Goal: Information Seeking & Learning: Learn about a topic

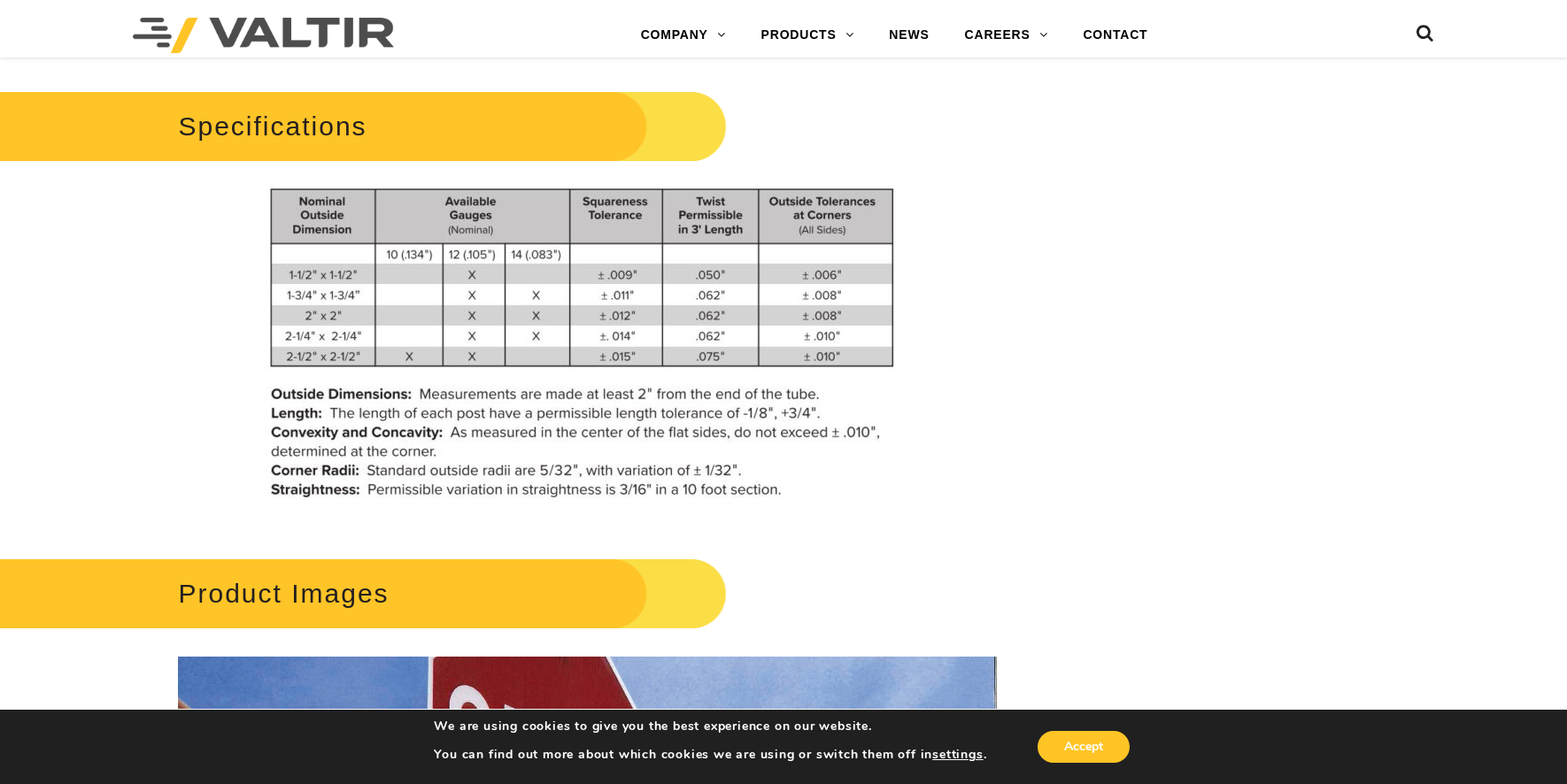
scroll to position [1328, 0]
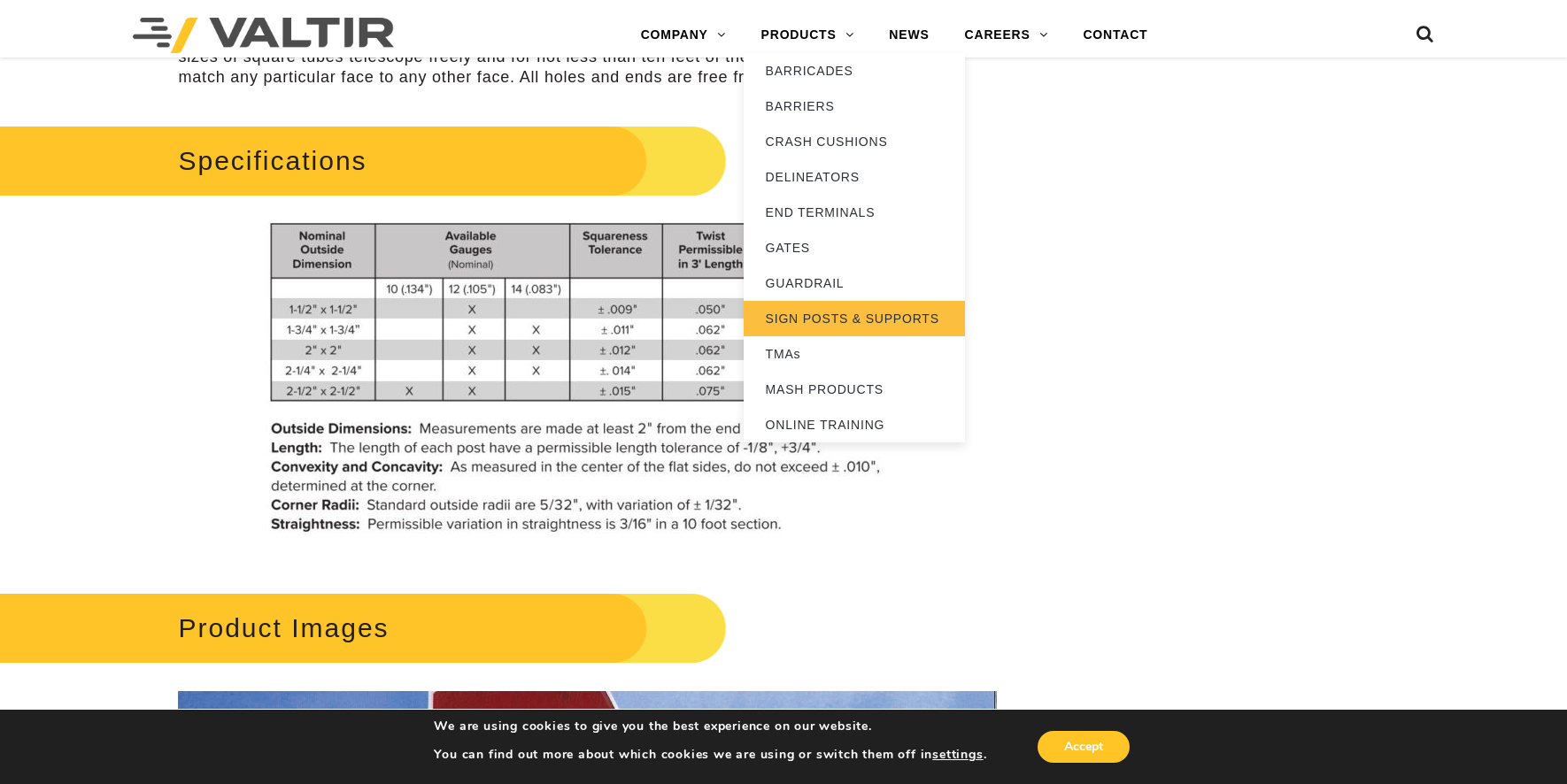
click at [818, 321] on link "SIGN POSTS & SUPPORTS" at bounding box center [854, 318] width 221 height 35
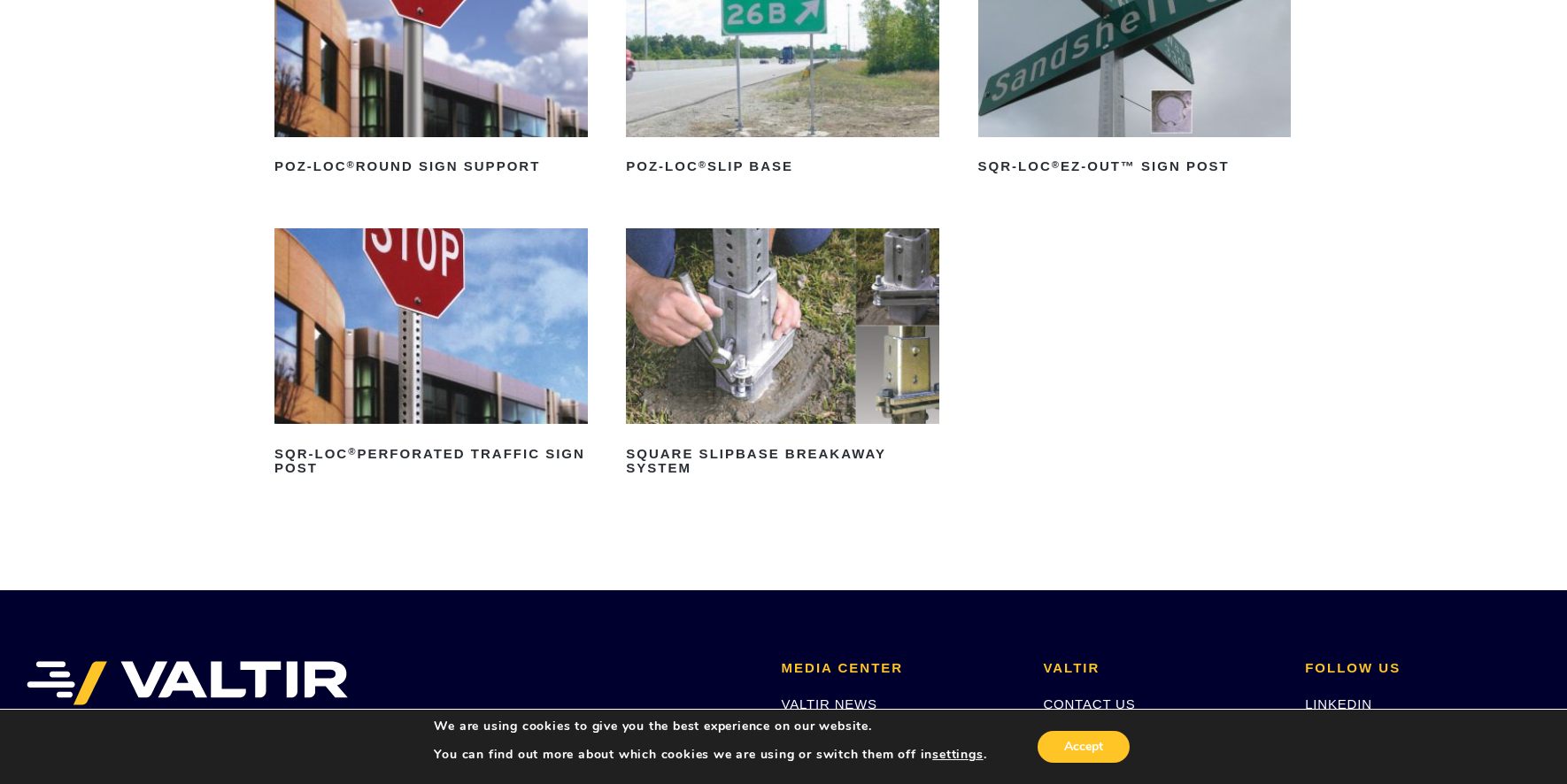
scroll to position [354, 0]
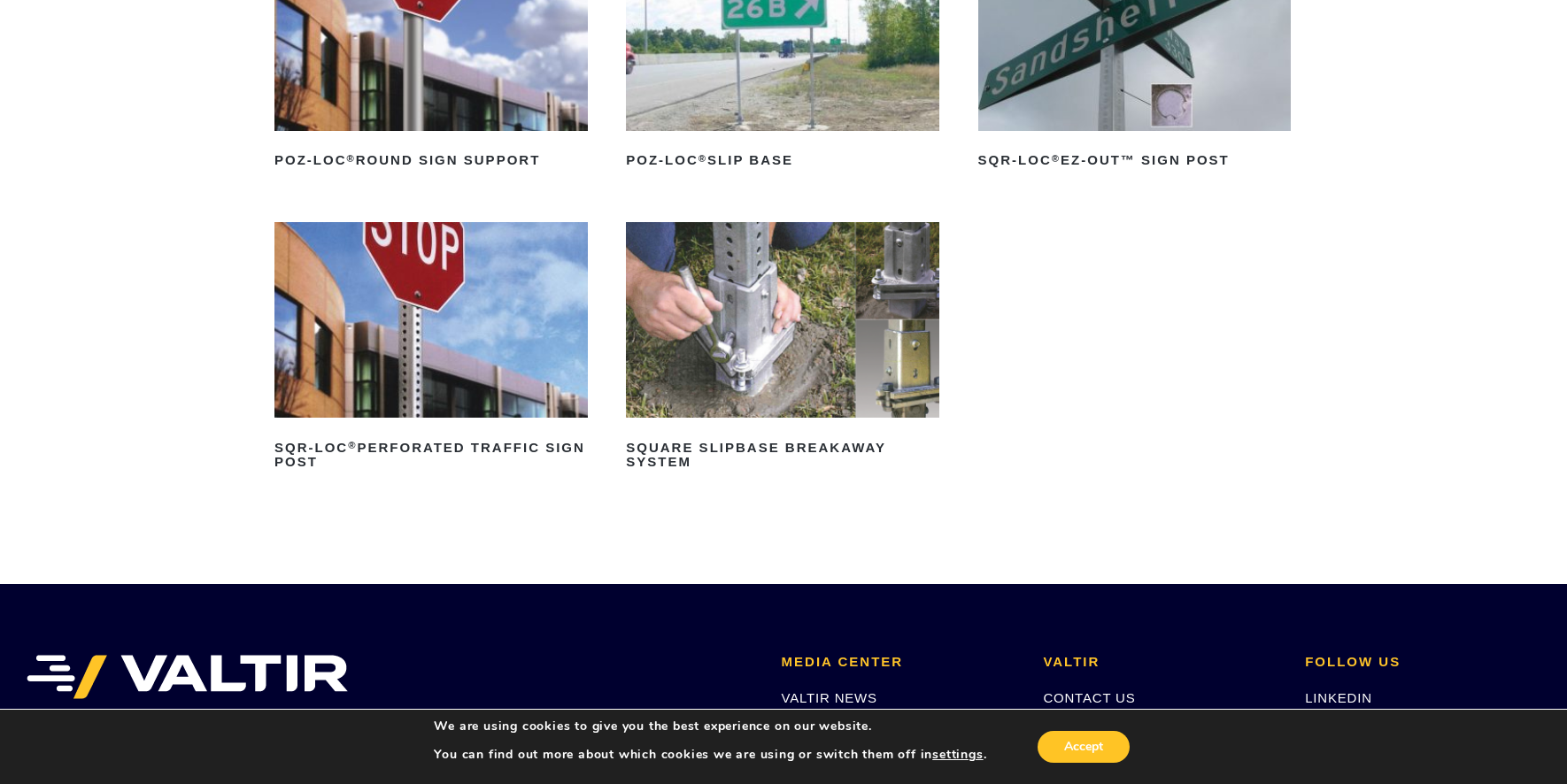
click at [745, 366] on img at bounding box center [783, 319] width 314 height 195
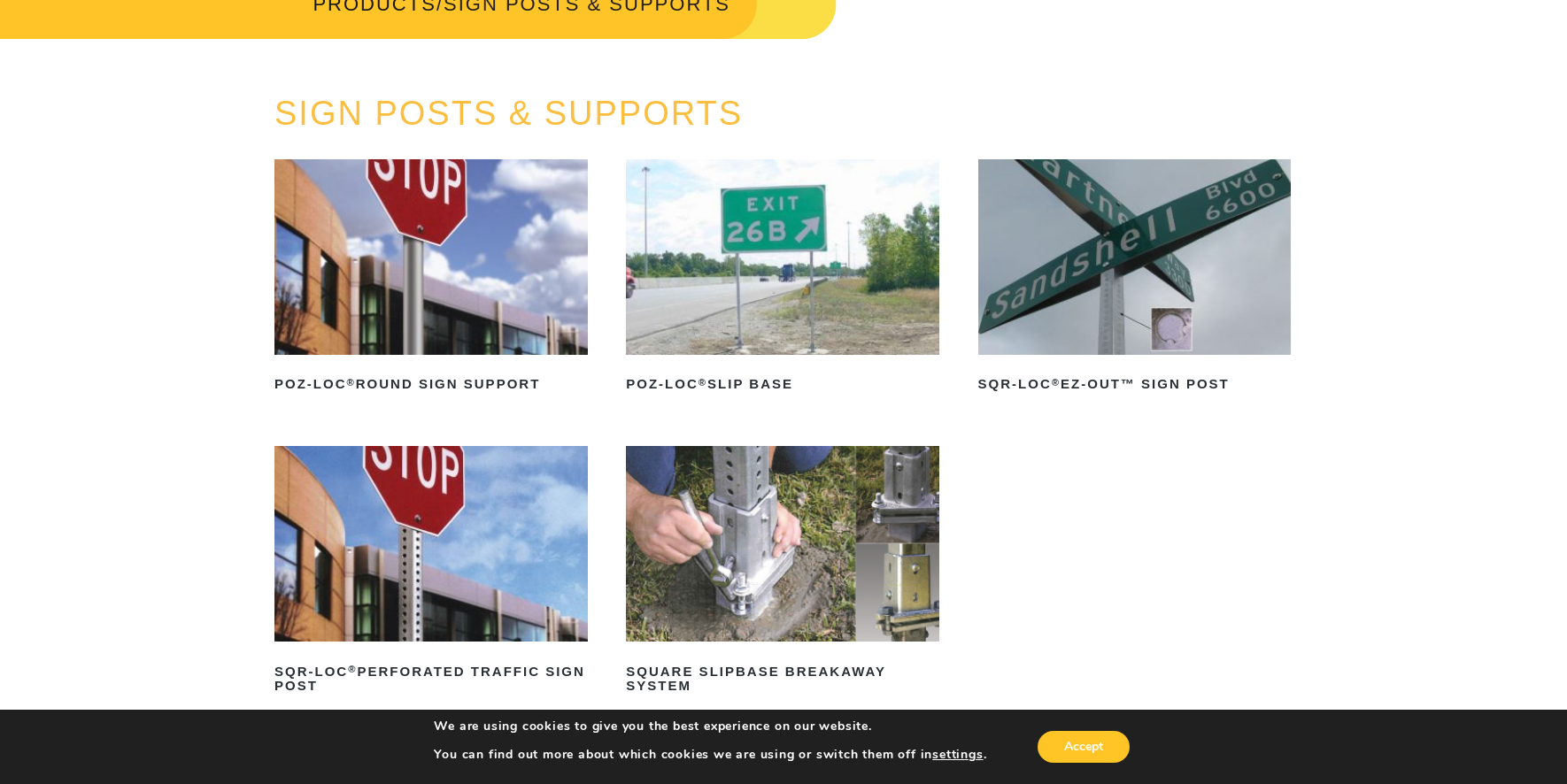
scroll to position [89, 0]
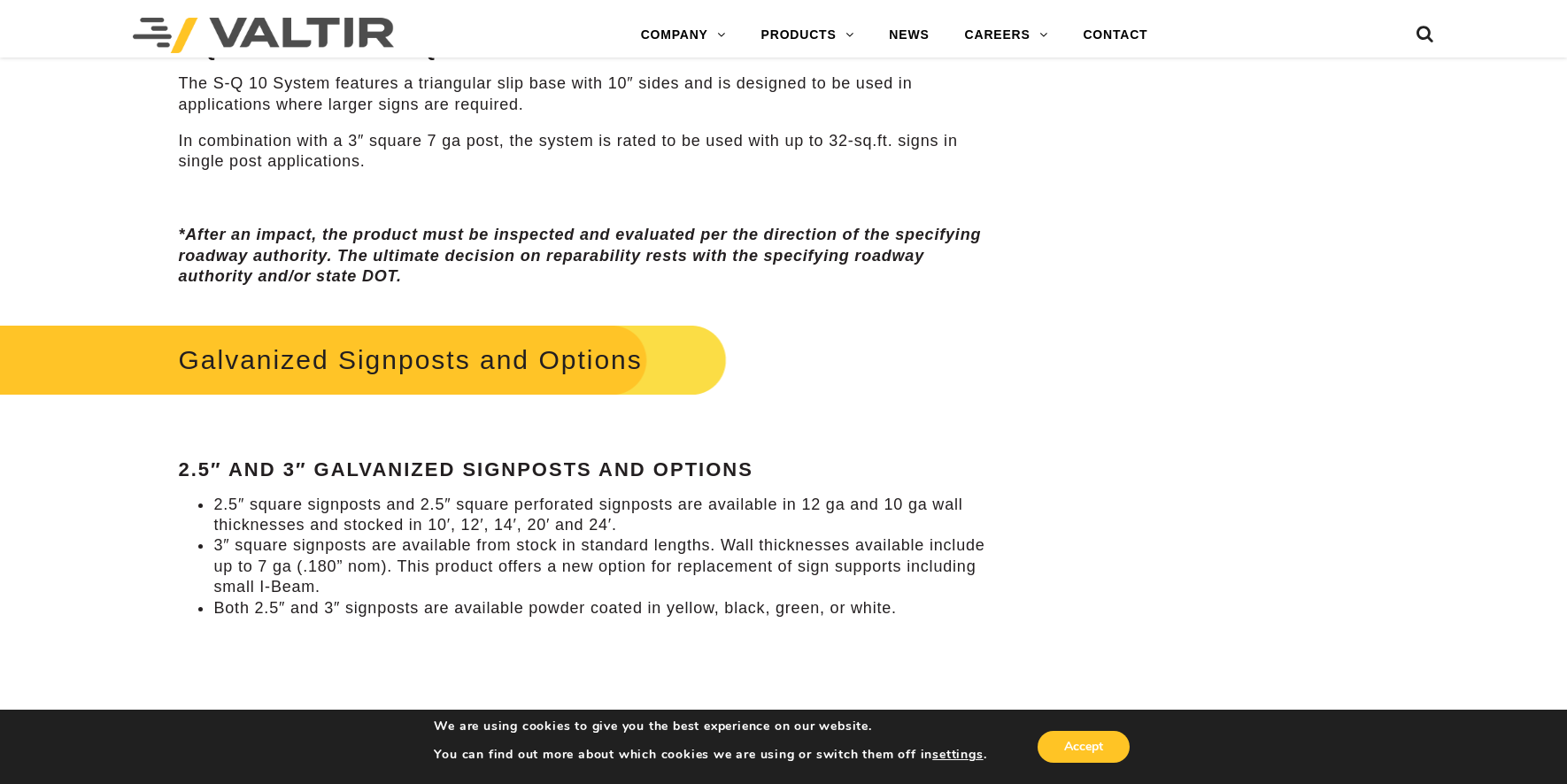
scroll to position [1593, 0]
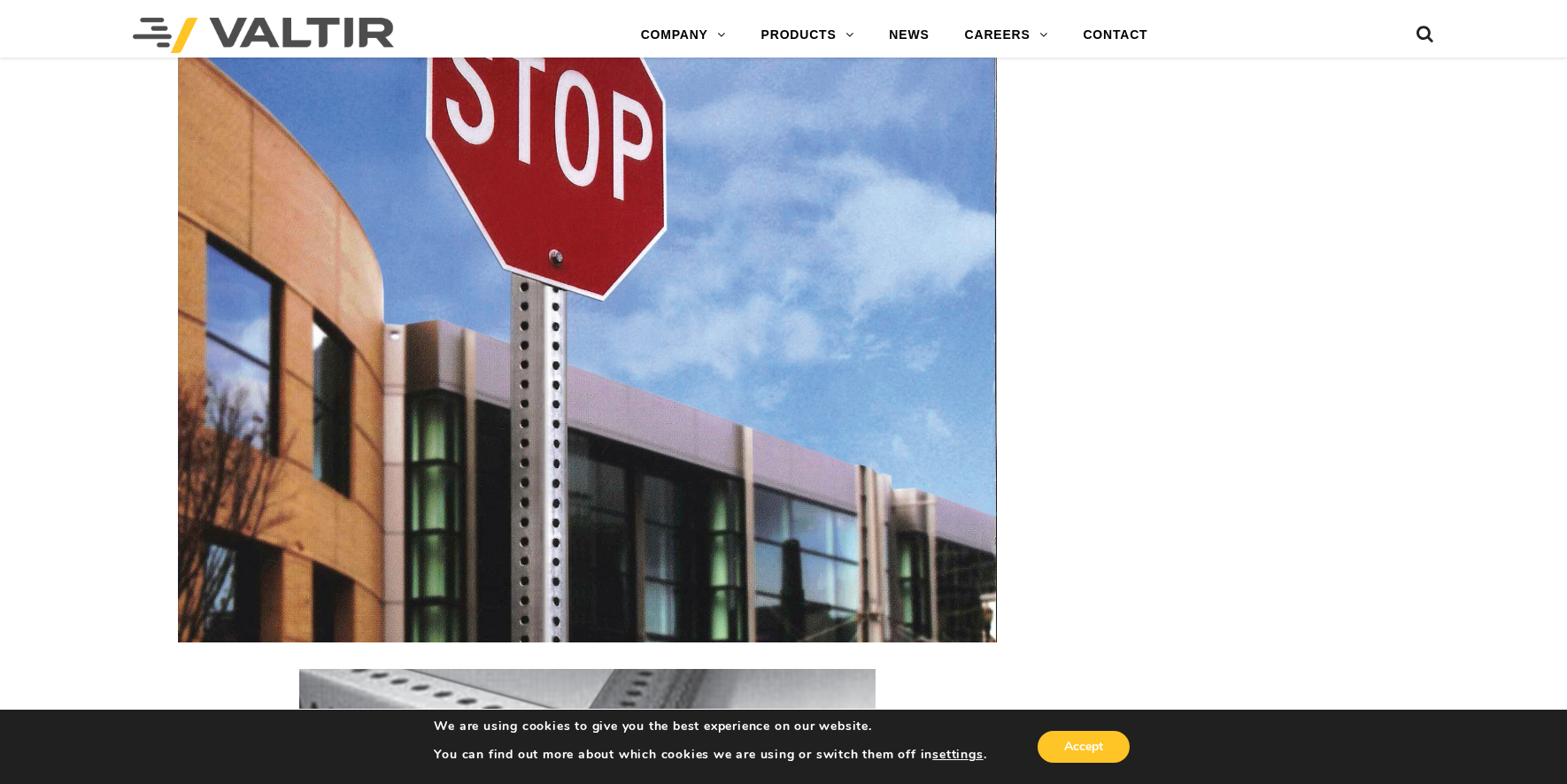
scroll to position [2036, 0]
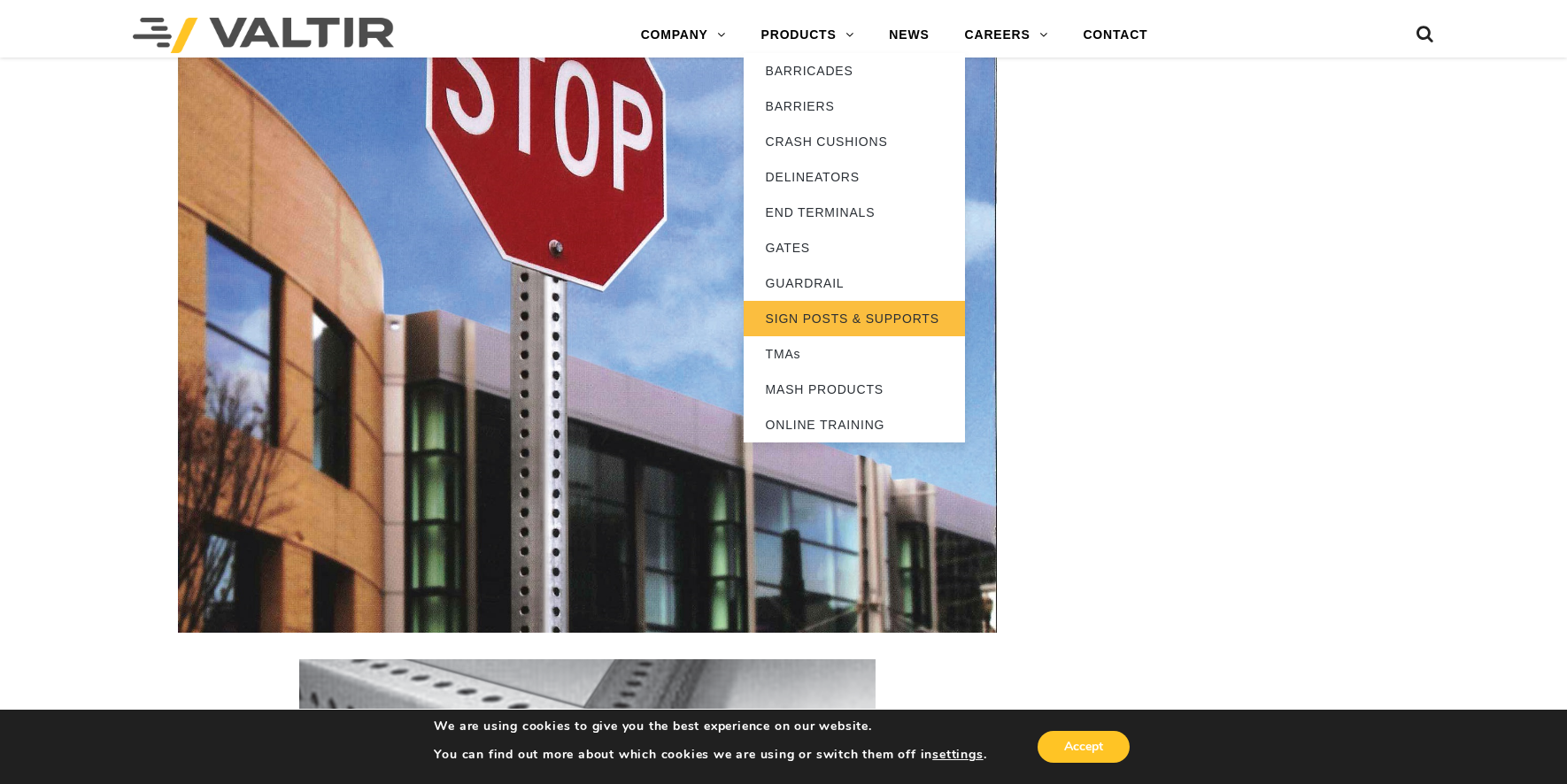
click at [817, 330] on link "SIGN POSTS & SUPPORTS" at bounding box center [854, 318] width 221 height 35
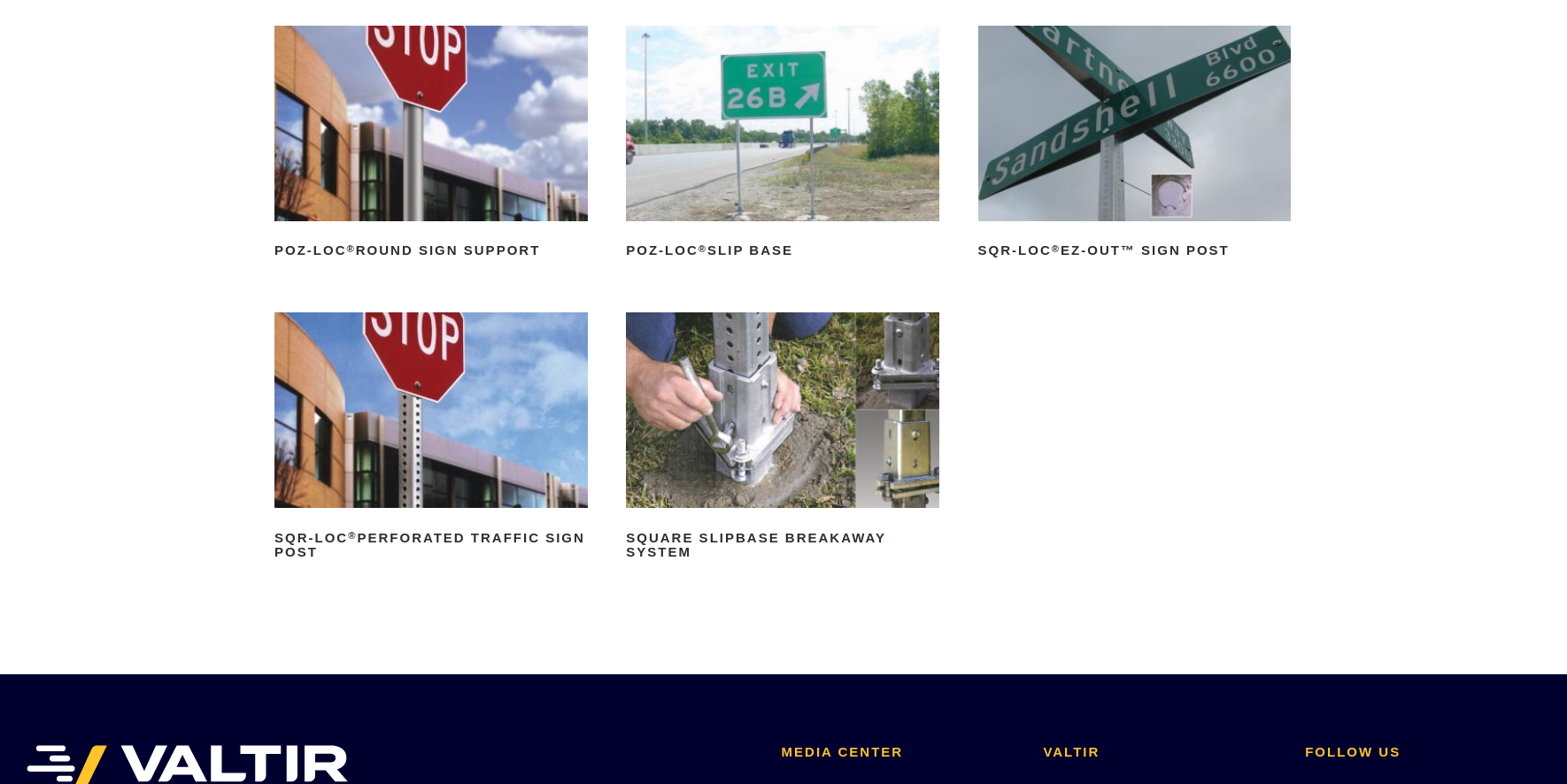
scroll to position [266, 0]
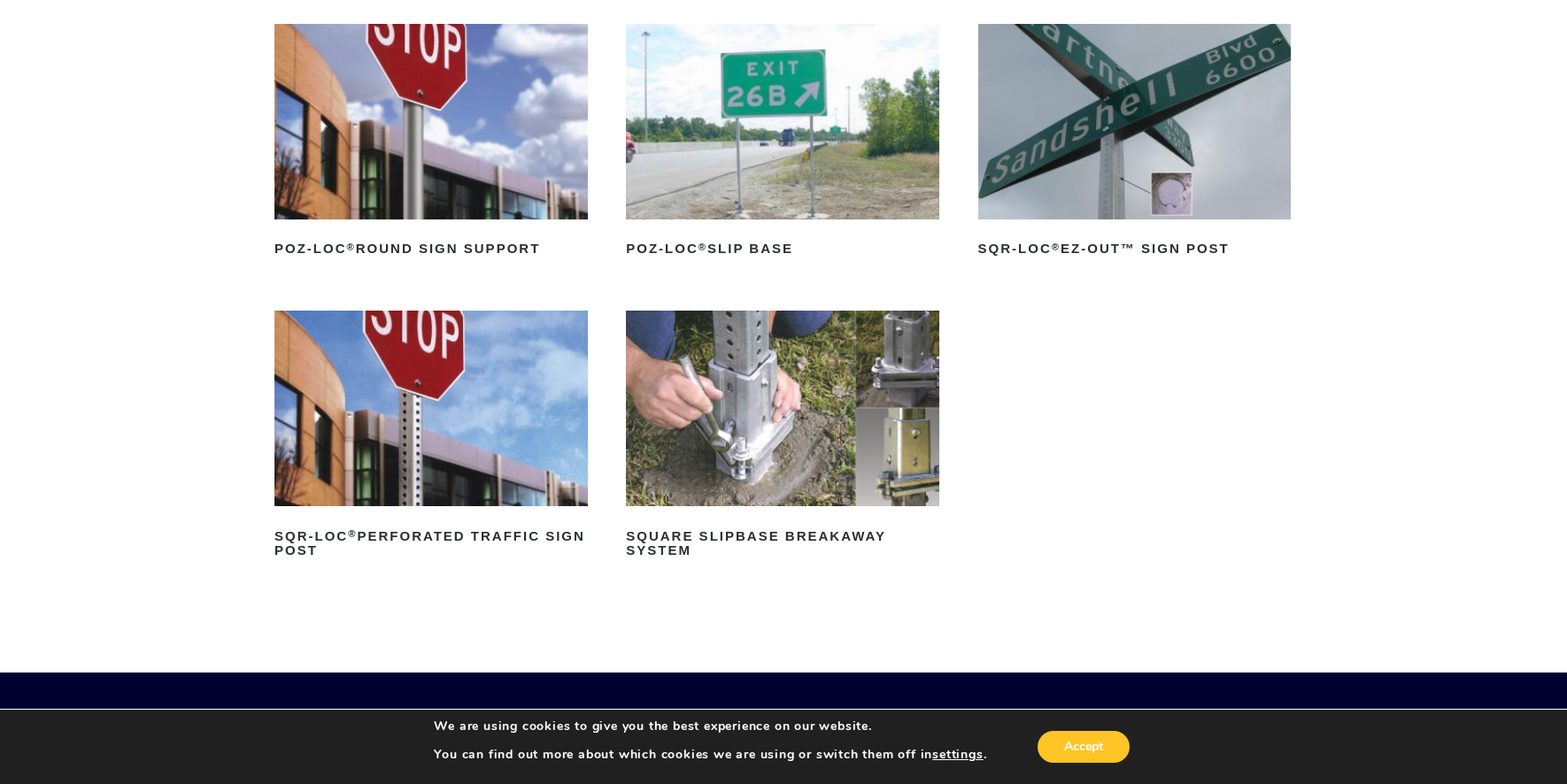
click at [757, 423] on img at bounding box center [783, 408] width 314 height 195
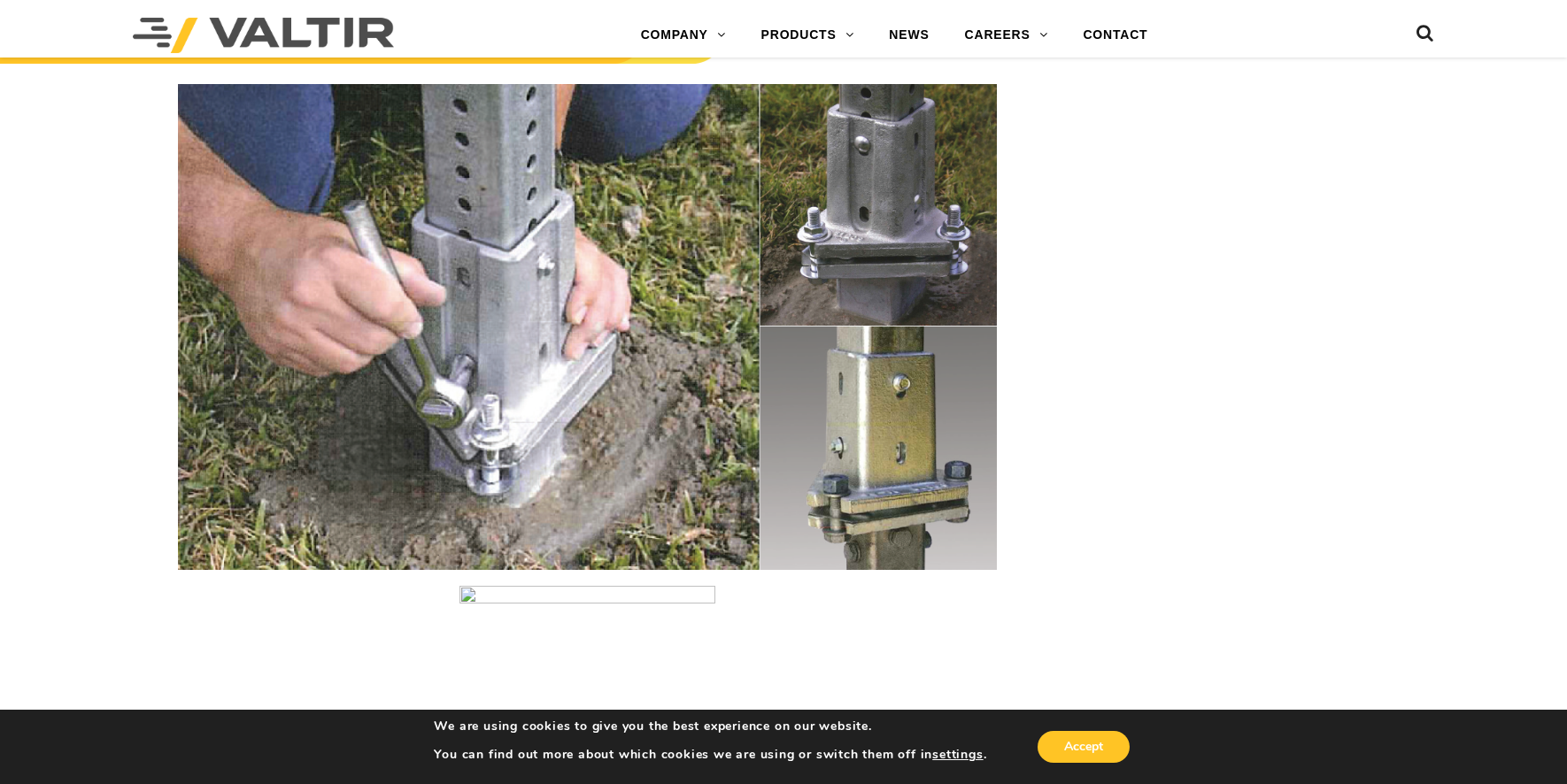
scroll to position [2213, 0]
